Goal: Find specific page/section: Find specific page/section

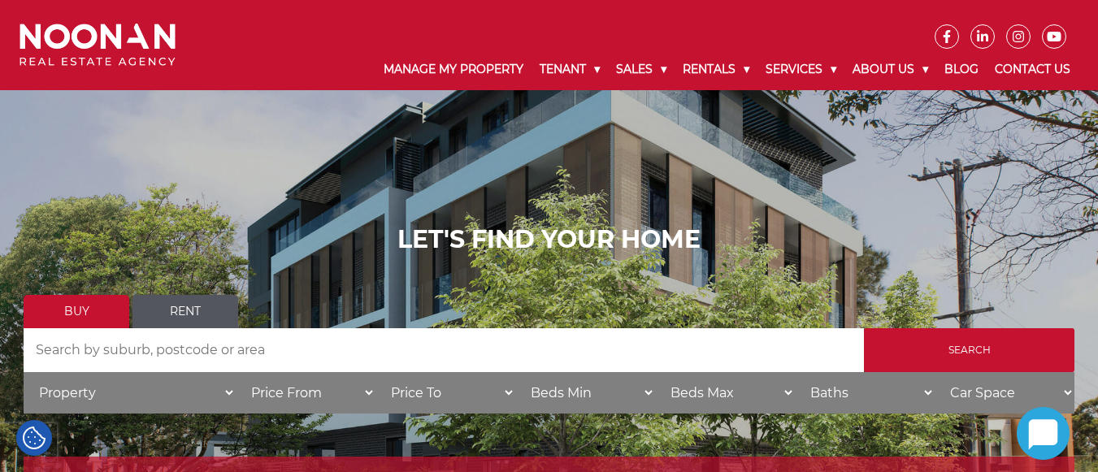
click at [101, 357] on input "Search by Address" at bounding box center [444, 350] width 840 height 44
paste input "[STREET_ADDRESS]"
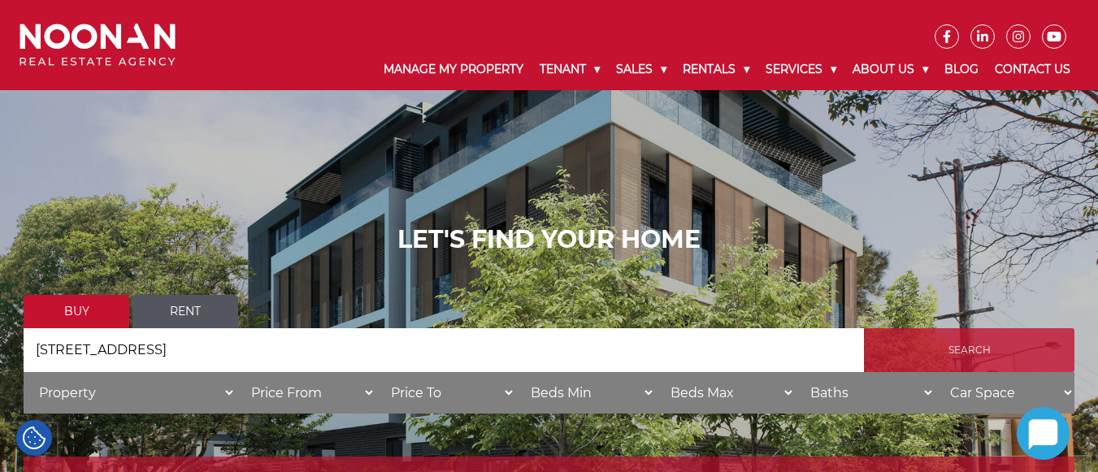
type input "[STREET_ADDRESS]"
click at [940, 344] on input "Search" at bounding box center [969, 350] width 210 height 44
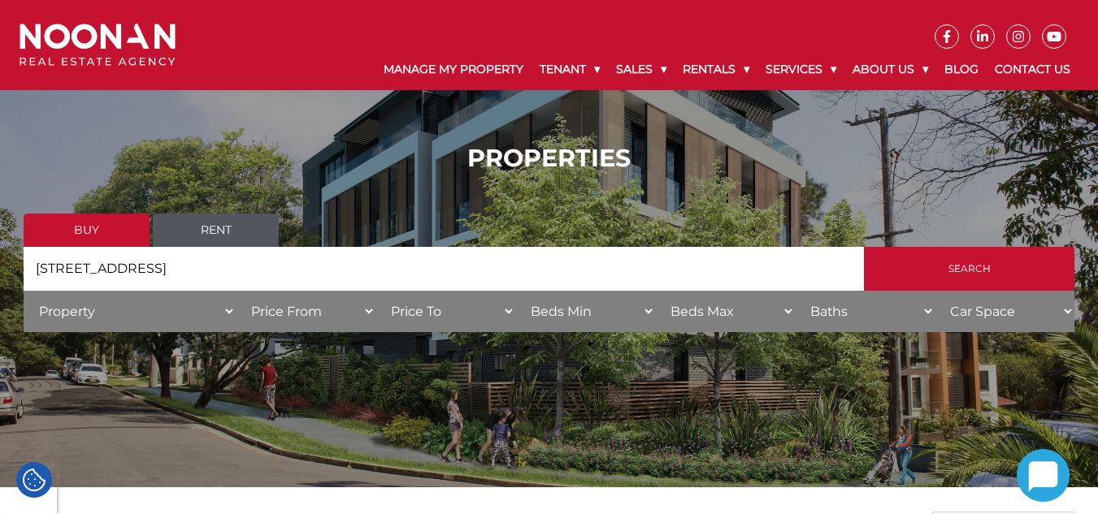
click at [1092, 120] on html "Manage My Property Tenant Urgent & Emergency Repairs Repairs and Maintenance Re…" at bounding box center [549, 514] width 1098 height 1028
click at [240, 230] on link "Rent" at bounding box center [216, 230] width 126 height 33
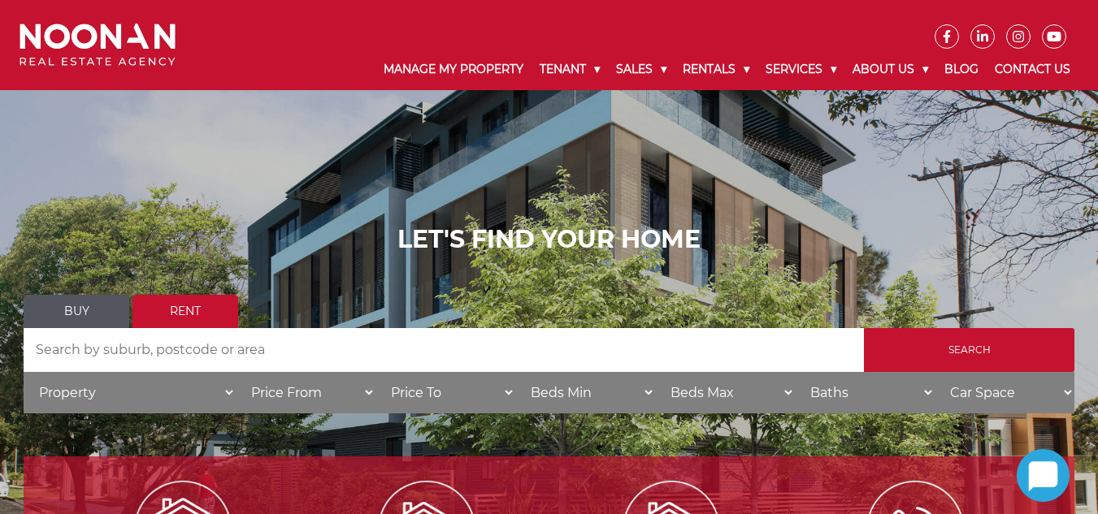
click at [106, 341] on input "Search by Address" at bounding box center [444, 350] width 840 height 44
paste input "48/4-10 The Boulevard"
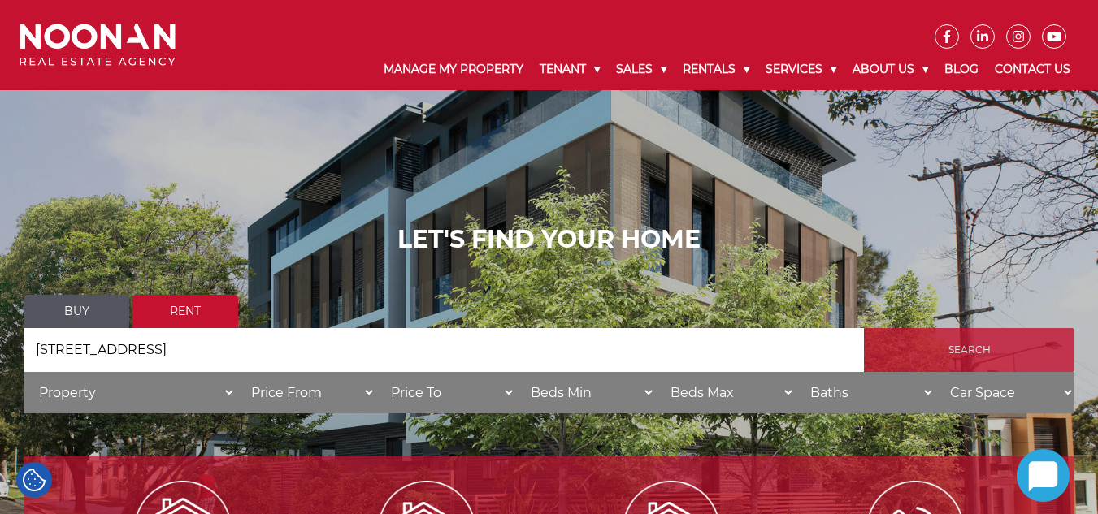
type input "48/4-10 The Boulevard"
click at [906, 347] on input "Search" at bounding box center [969, 350] width 210 height 44
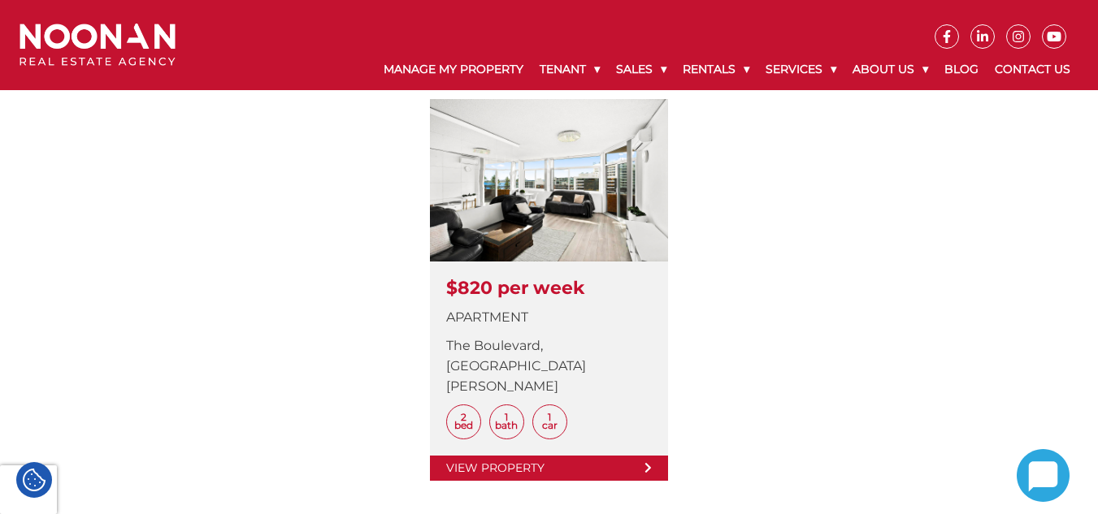
scroll to position [476, 0]
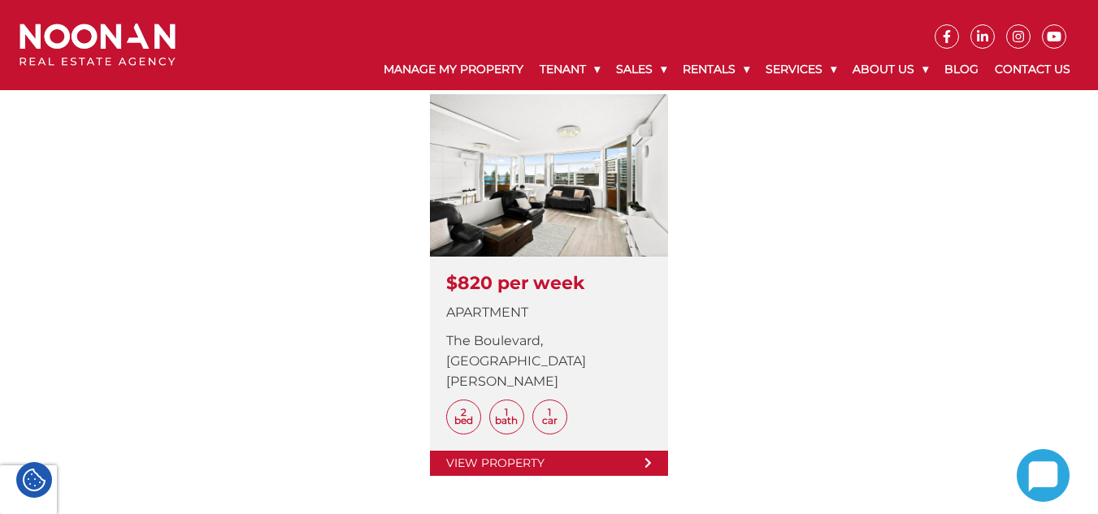
drag, startPoint x: 1102, startPoint y: 132, endPoint x: 1118, endPoint y: 295, distance: 163.3
click at [1097, 295] on html "Manage My Property Tenant Urgent & Emergency Repairs Repairs and Maintenance Re…" at bounding box center [549, 244] width 1098 height 1441
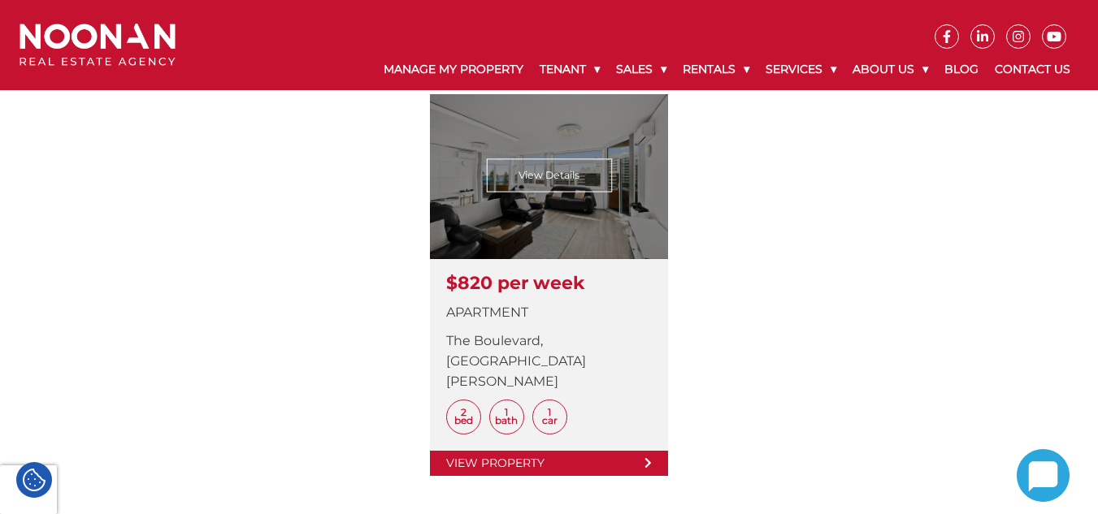
click at [551, 440] on link at bounding box center [549, 285] width 238 height 382
